Goal: Task Accomplishment & Management: Complete application form

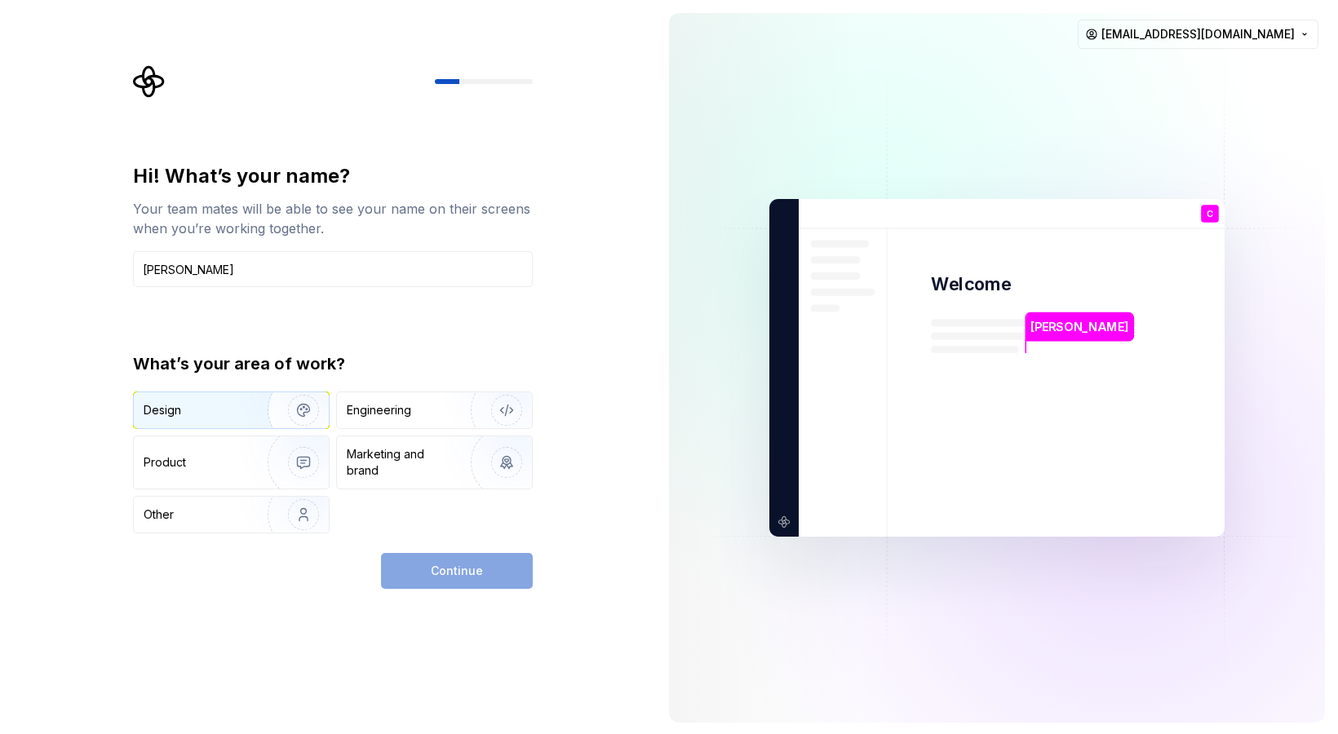
type input "[PERSON_NAME]"
click at [167, 419] on div "Design" at bounding box center [231, 410] width 195 height 36
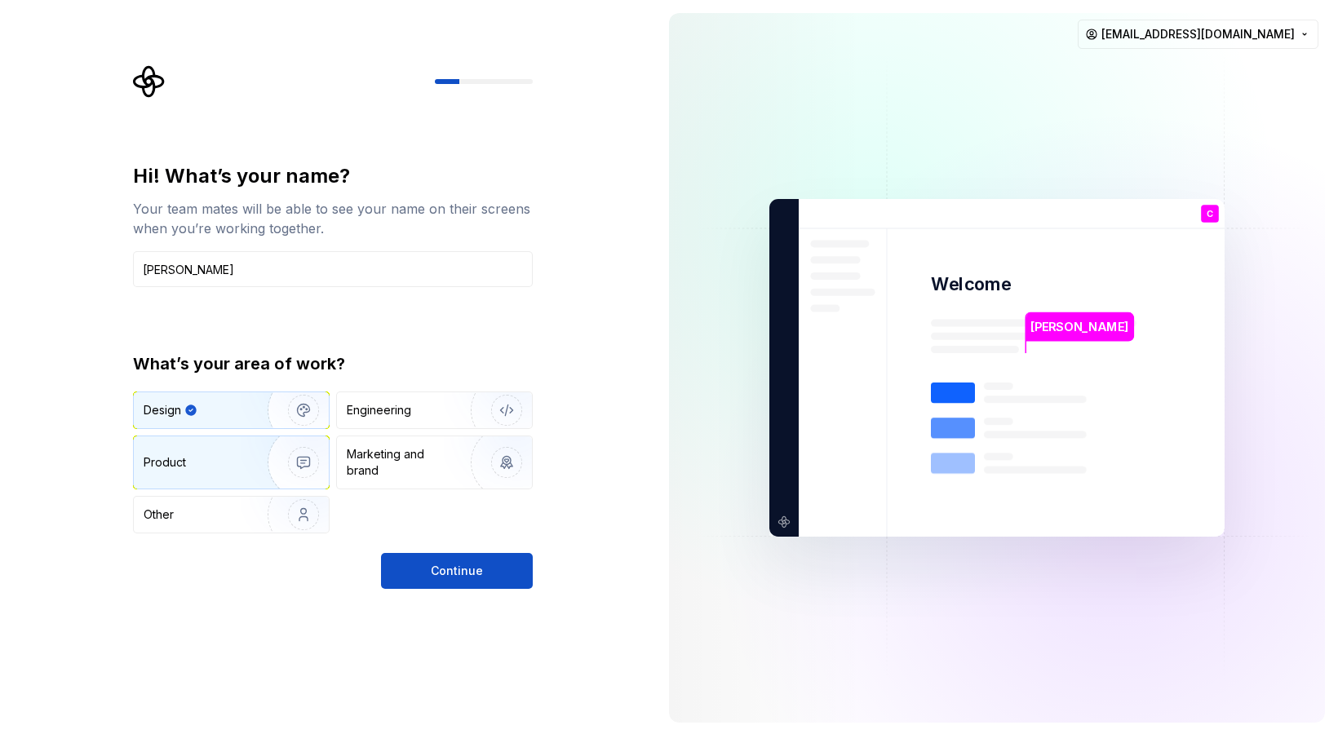
click at [184, 461] on div "Product" at bounding box center [165, 462] width 42 height 16
click at [192, 410] on div "Design" at bounding box center [195, 410] width 103 height 16
click at [188, 453] on div "Product" at bounding box center [231, 462] width 195 height 52
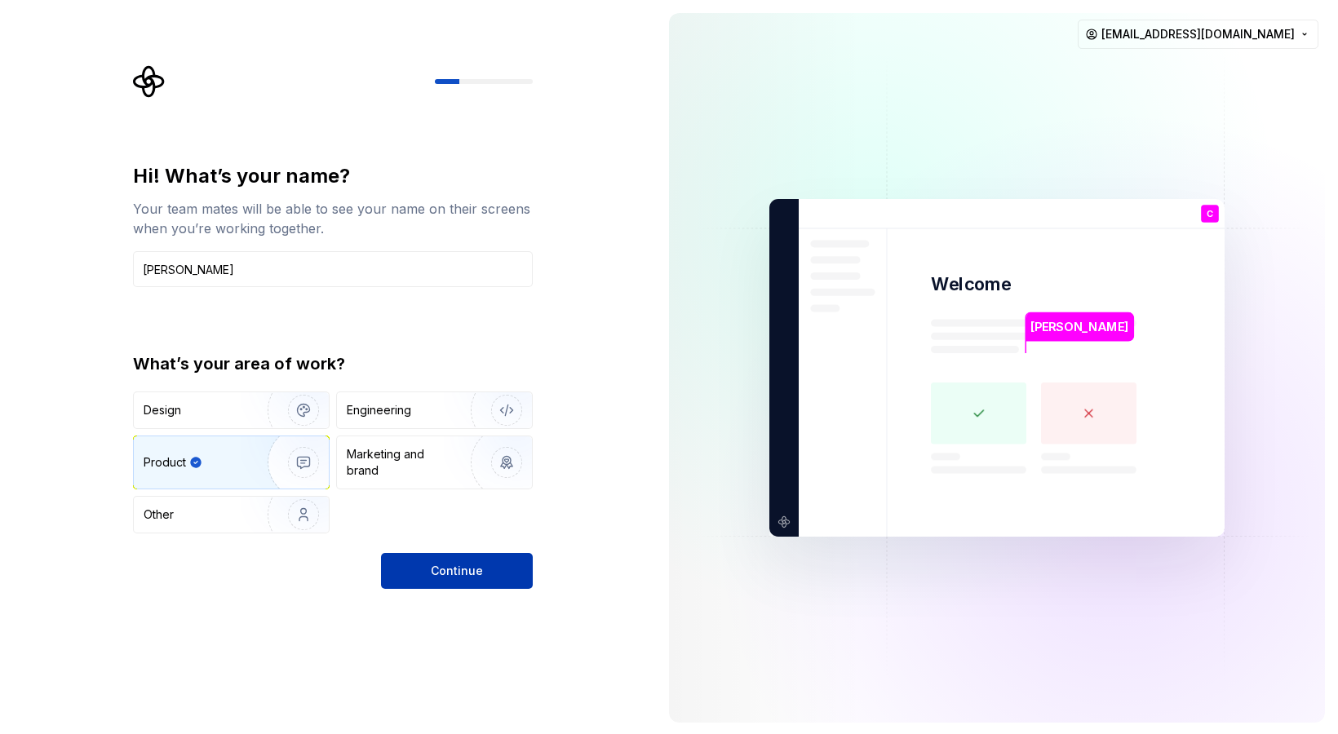
click at [459, 565] on span "Continue" at bounding box center [457, 571] width 52 height 16
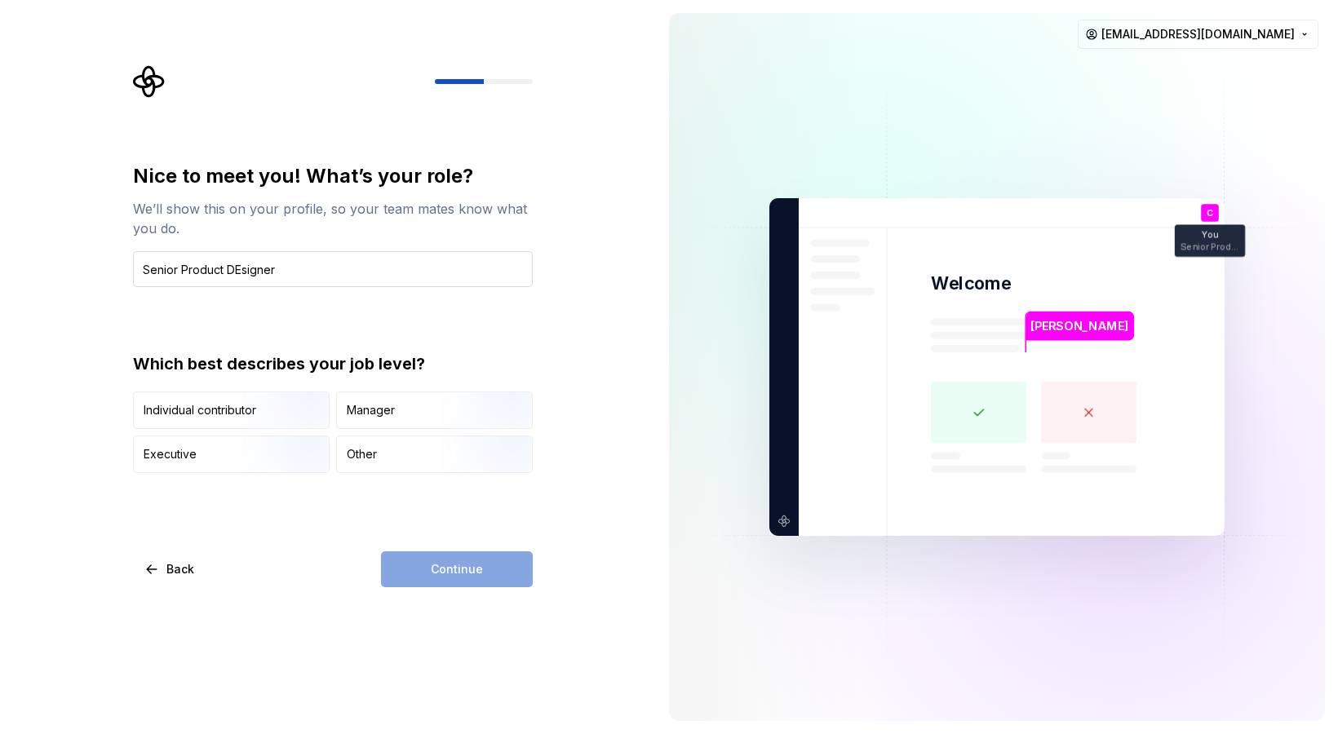
click at [241, 270] on input "Senior Product DEsigner" at bounding box center [333, 269] width 400 height 36
type input "Senior Product Designer"
click at [55, 400] on div "Nice to meet you! What’s your role? We’ll show this on your profile, so your te…" at bounding box center [328, 367] width 656 height 734
click at [211, 404] on div "Individual contributor" at bounding box center [200, 410] width 113 height 16
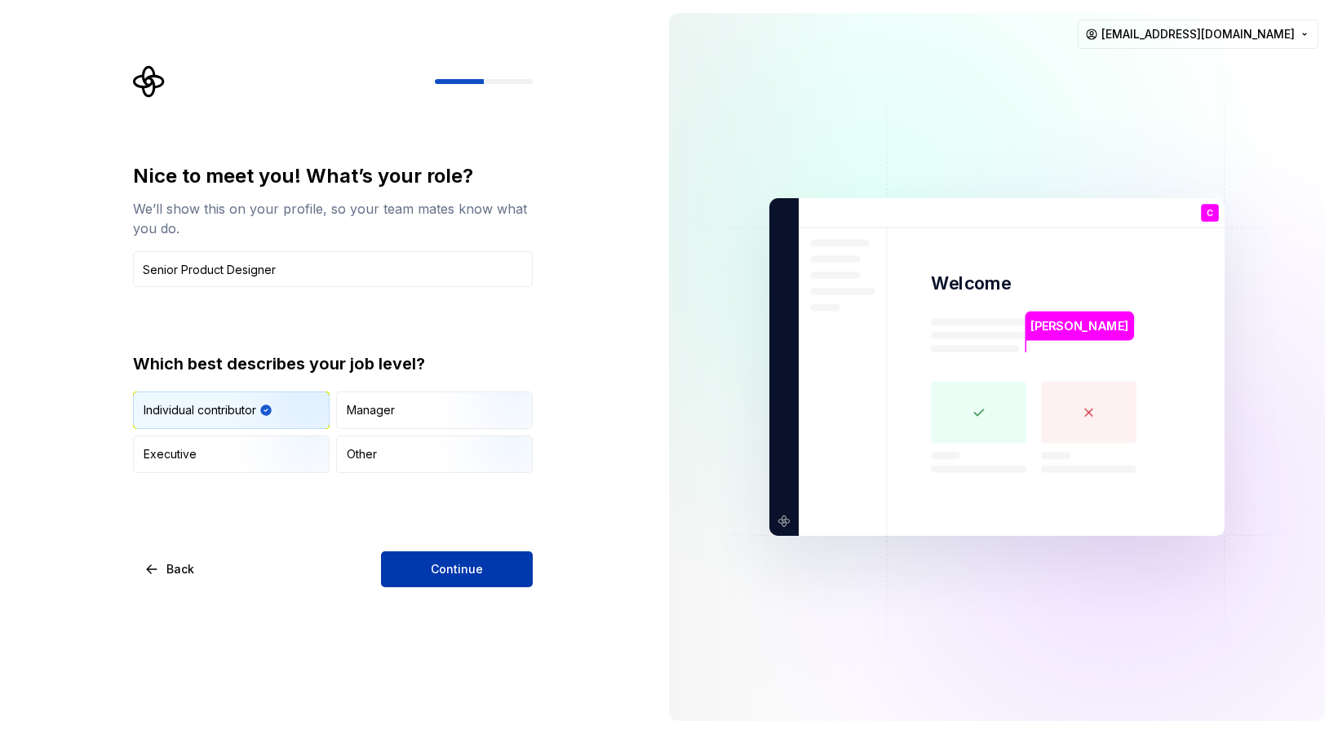
click at [485, 575] on button "Continue" at bounding box center [457, 570] width 152 height 36
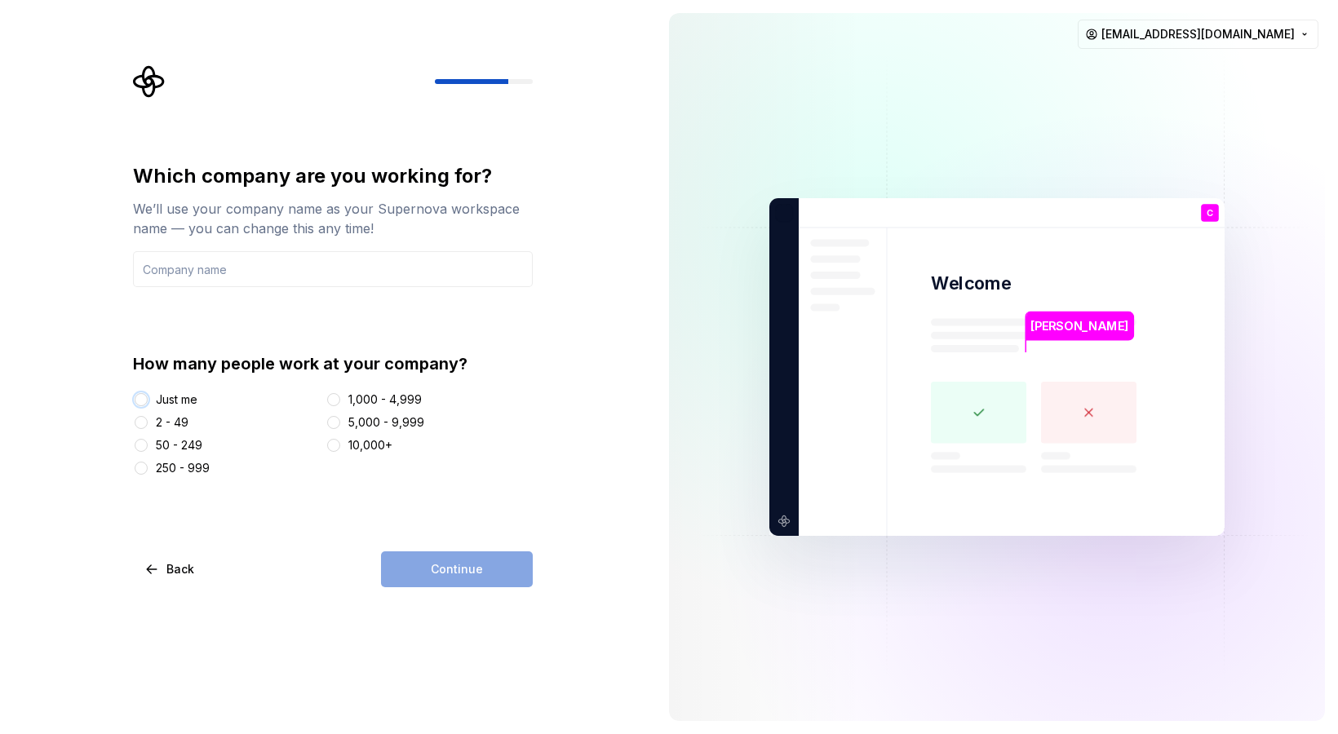
click at [143, 400] on button "Just me" at bounding box center [141, 399] width 13 height 13
click at [467, 572] on div "Continue" at bounding box center [457, 570] width 152 height 36
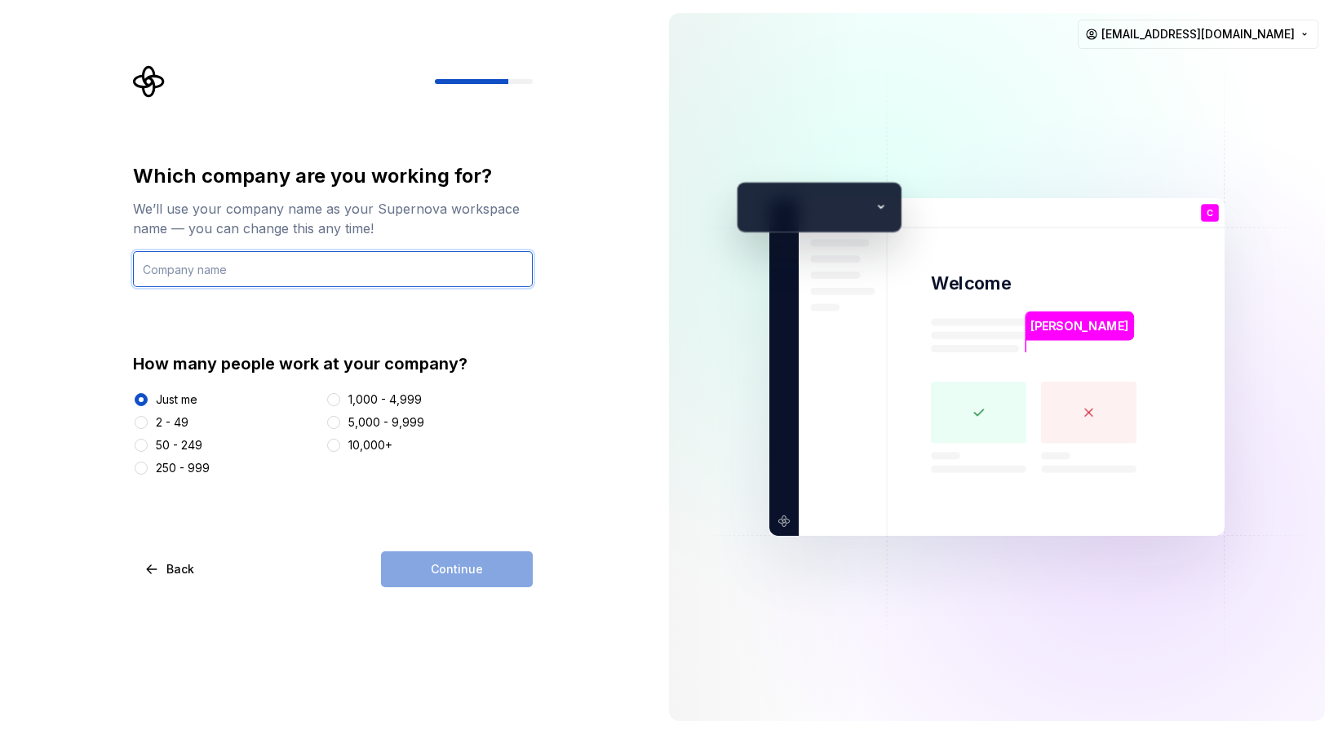
click at [197, 268] on input "text" at bounding box center [333, 269] width 400 height 36
type input "[PERSON_NAME] Design"
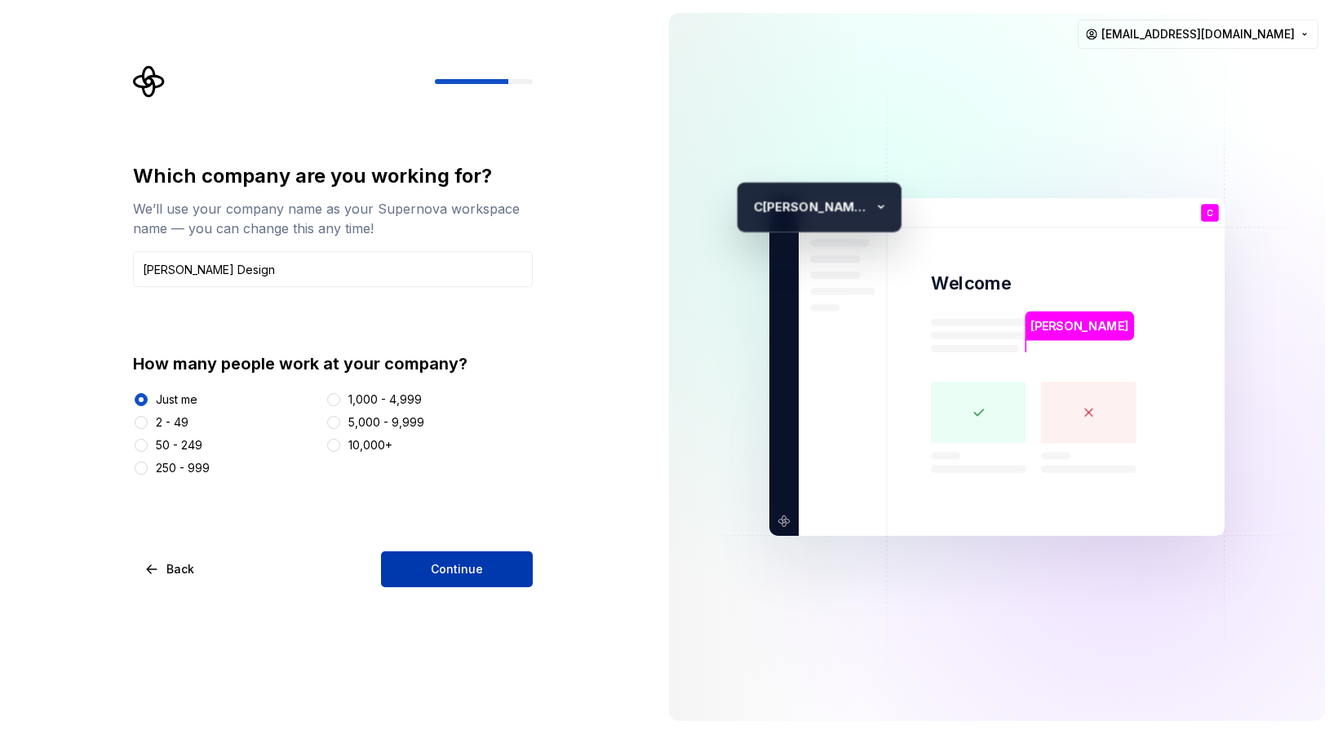
click at [462, 569] on span "Continue" at bounding box center [457, 569] width 52 height 16
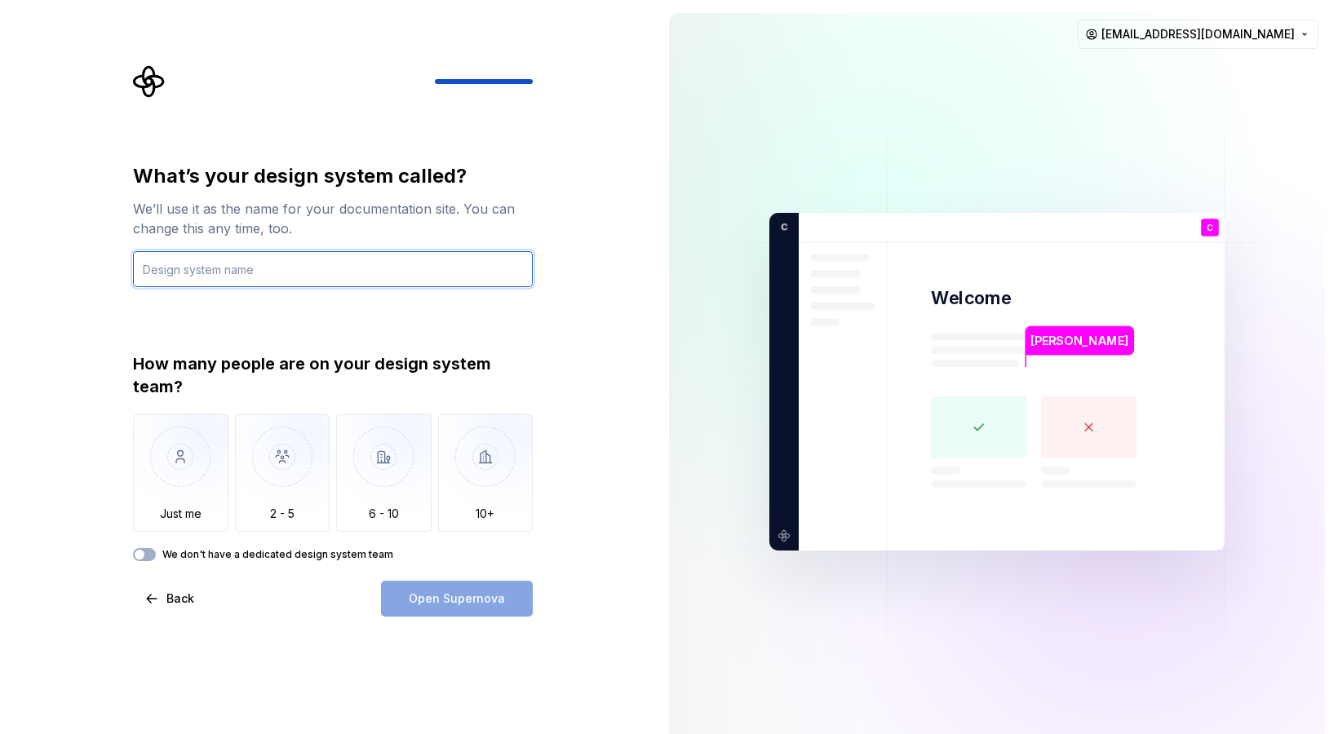
click at [257, 272] on input "text" at bounding box center [333, 269] width 400 height 36
type input "Design System Test v1"
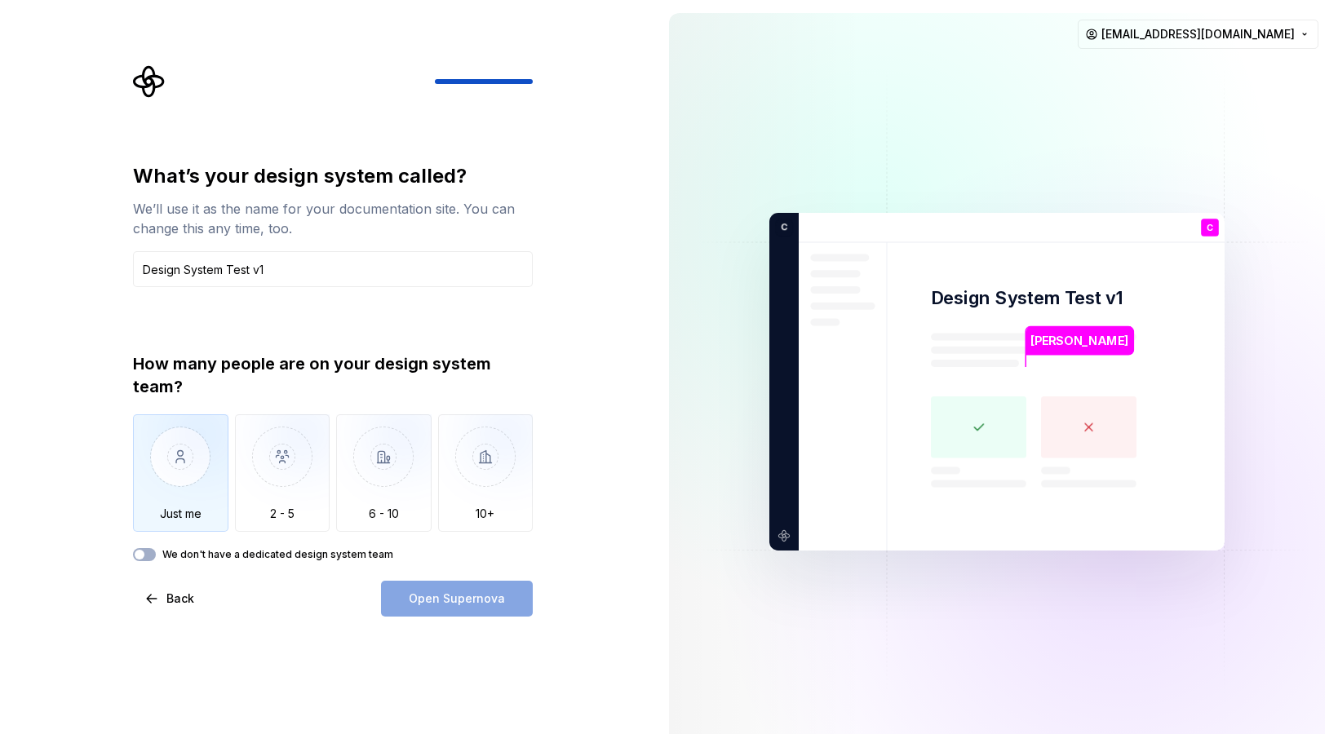
click at [183, 460] on img "button" at bounding box center [180, 468] width 95 height 109
click at [473, 599] on span "Open Supernova" at bounding box center [457, 599] width 96 height 16
